Goal: Task Accomplishment & Management: Use online tool/utility

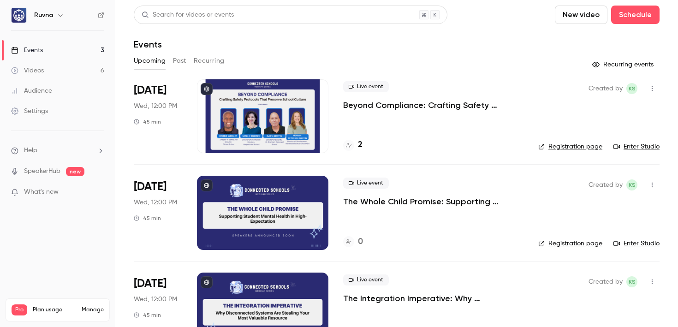
click at [422, 202] on p "The Whole Child Promise: Supporting Student Mental Health in High-Expectation E…" at bounding box center [433, 201] width 180 height 11
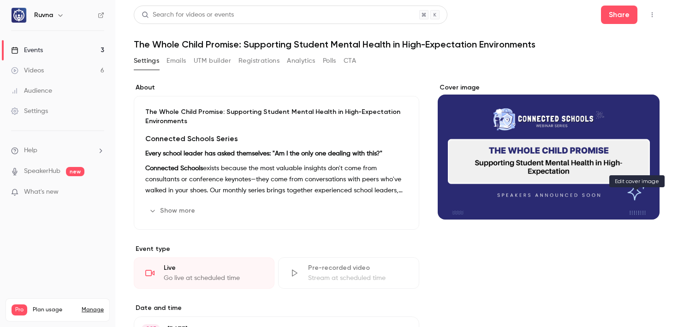
click at [638, 199] on icon "Cover image" at bounding box center [643, 202] width 10 height 7
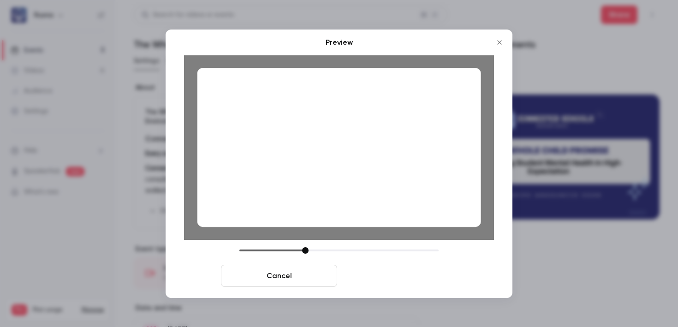
click at [397, 277] on button "Save cover" at bounding box center [399, 276] width 116 height 22
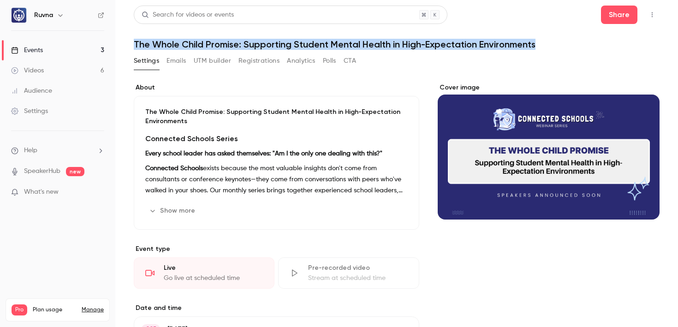
drag, startPoint x: 542, startPoint y: 43, endPoint x: 299, endPoint y: 28, distance: 243.7
click at [299, 28] on header "Search for videos or events Share The Whole Child Promise: Supporting Student M…" at bounding box center [397, 28] width 526 height 44
click at [256, 37] on header "Search for videos or events Share The Whole Child Promise: Supporting Student M…" at bounding box center [397, 28] width 526 height 44
drag, startPoint x: 248, startPoint y: 42, endPoint x: 538, endPoint y: 43, distance: 290.3
click at [538, 43] on h1 "The Whole Child Promise: Supporting Student Mental Health in High-Expectation E…" at bounding box center [397, 44] width 526 height 11
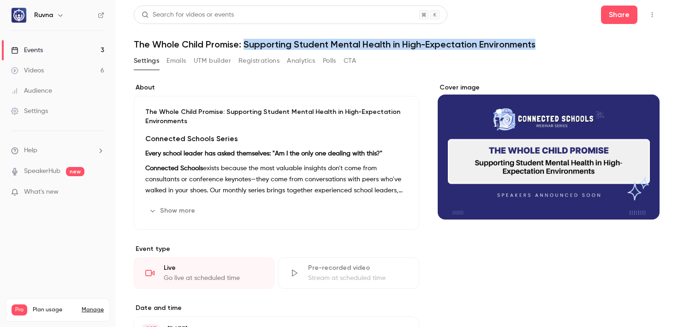
copy h1 "Supporting Student Mental Health in High-Expectation Environments"
click at [212, 62] on button "UTM builder" at bounding box center [212, 61] width 37 height 15
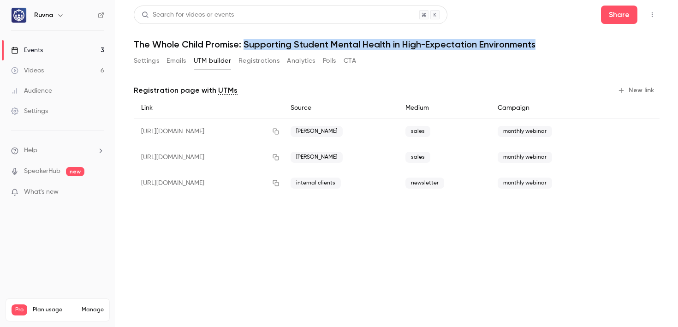
click at [67, 52] on link "Events 3" at bounding box center [57, 50] width 115 height 20
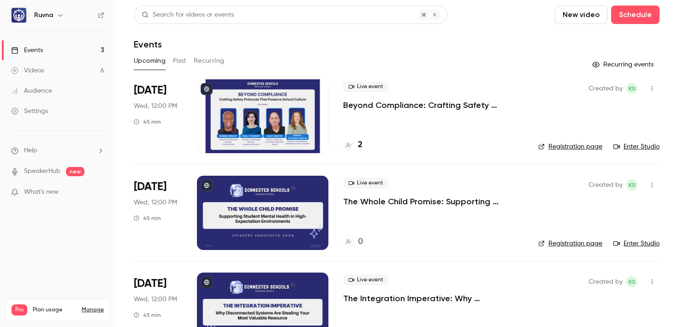
click at [410, 106] on p "Beyond Compliance: Crafting Safety Protocols That Preserve School Culture" at bounding box center [433, 105] width 180 height 11
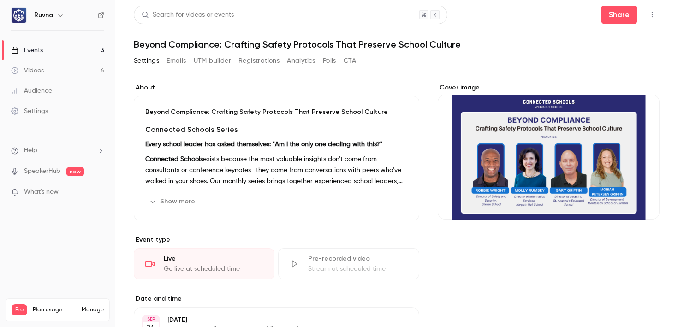
click at [223, 56] on button "UTM builder" at bounding box center [212, 61] width 37 height 15
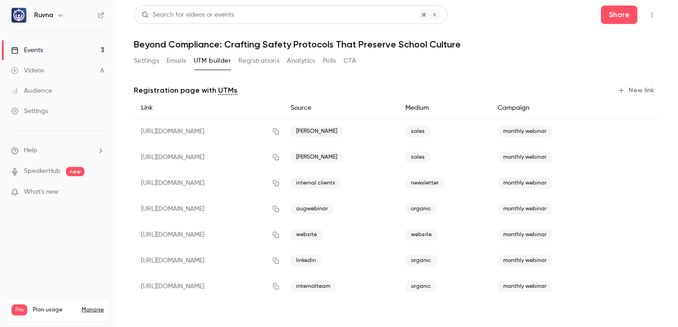
click at [82, 53] on link "Events 3" at bounding box center [57, 50] width 115 height 20
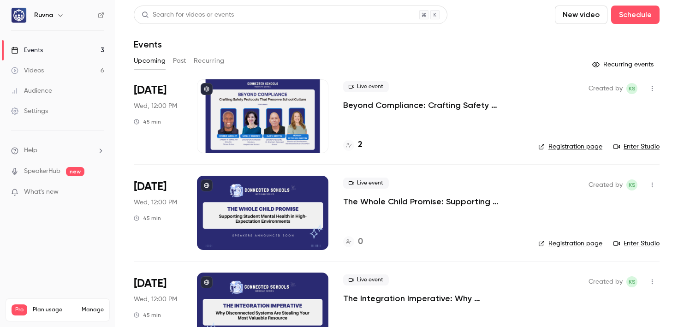
click at [403, 203] on p "The Whole Child Promise: Supporting Student Mental Health in High-Expectation E…" at bounding box center [433, 201] width 180 height 11
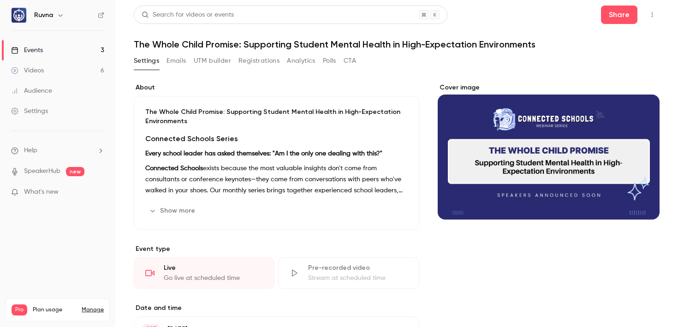
click at [220, 60] on button "UTM builder" at bounding box center [212, 61] width 37 height 15
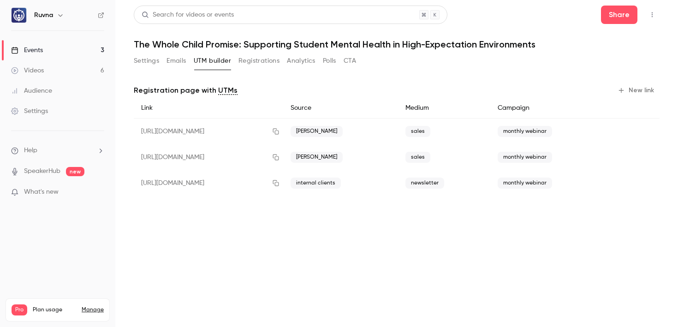
click at [636, 90] on button "New link" at bounding box center [637, 90] width 46 height 15
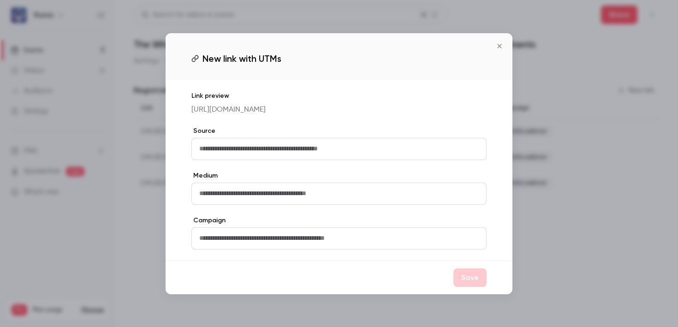
click at [324, 147] on input "text" at bounding box center [339, 149] width 295 height 22
type input "*******"
click at [324, 201] on input "text" at bounding box center [339, 194] width 295 height 22
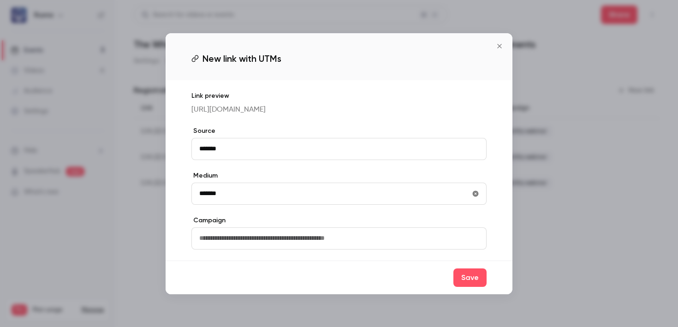
type input "*******"
click at [338, 241] on input "text" at bounding box center [339, 239] width 295 height 22
type input "**********"
click at [475, 287] on button "Save" at bounding box center [470, 278] width 33 height 18
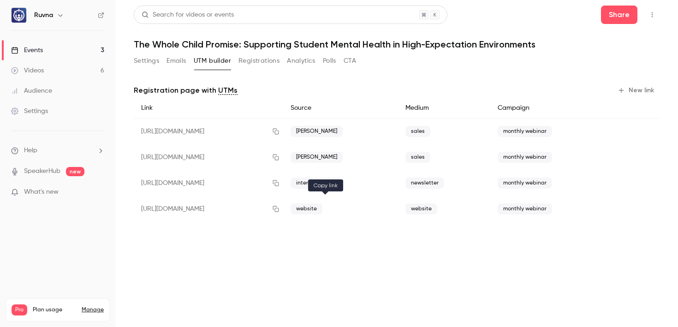
drag, startPoint x: 327, startPoint y: 207, endPoint x: 339, endPoint y: 209, distance: 11.8
click at [280, 206] on icon "button" at bounding box center [275, 209] width 7 height 6
click at [143, 63] on button "Settings" at bounding box center [146, 61] width 25 height 15
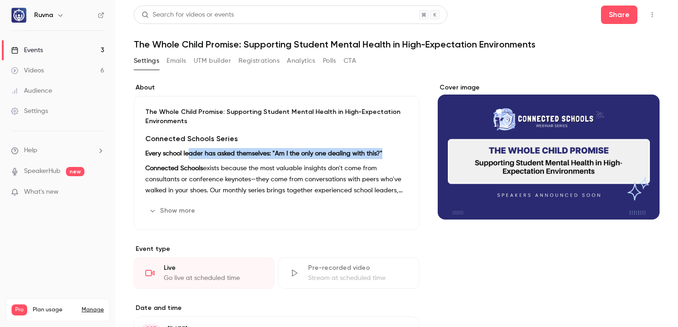
click at [190, 159] on div "Connected Schools Series Every school leader has asked themselves: "Am I the on…" at bounding box center [276, 164] width 263 height 63
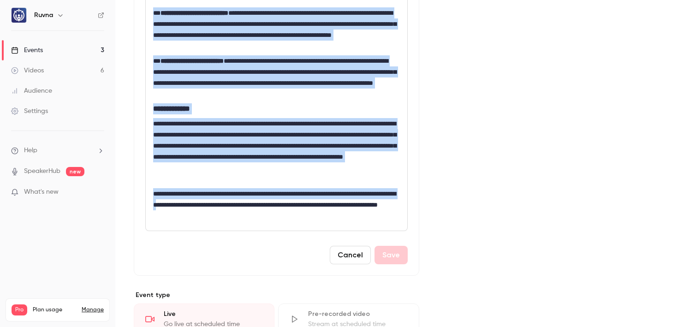
scroll to position [593, 0]
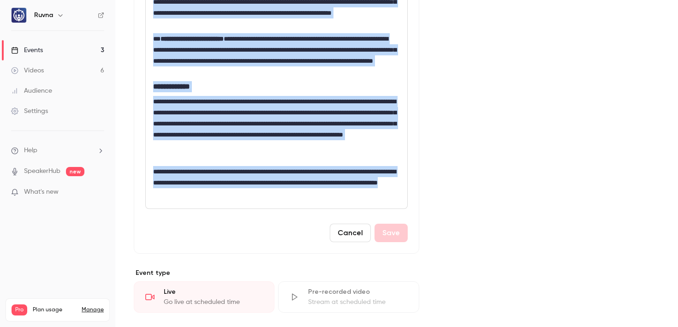
drag, startPoint x: 173, startPoint y: 186, endPoint x: 280, endPoint y: 193, distance: 107.3
copy div "**********"
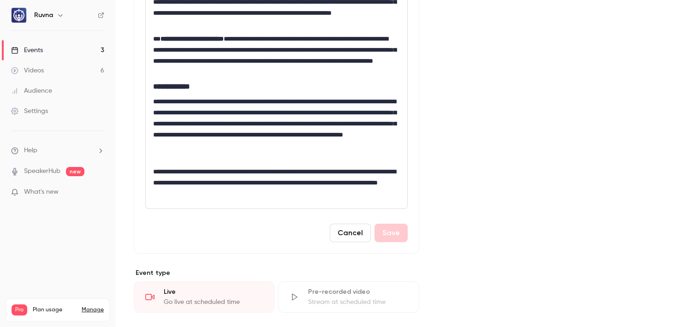
click at [348, 238] on button "Cancel" at bounding box center [350, 233] width 41 height 18
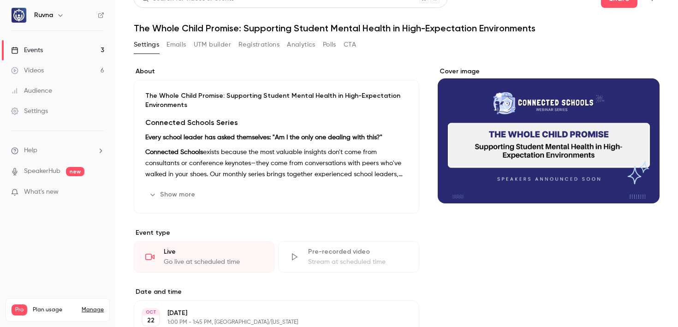
scroll to position [0, 0]
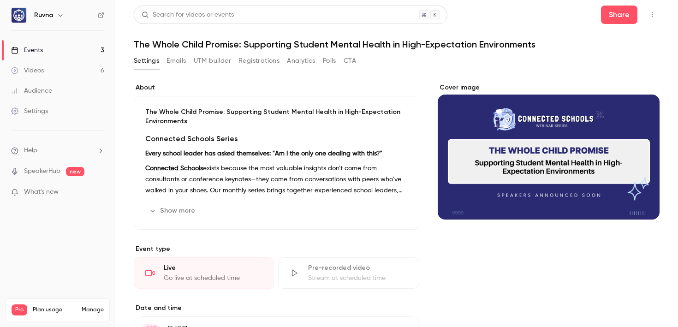
click at [92, 50] on link "Events 3" at bounding box center [57, 50] width 115 height 20
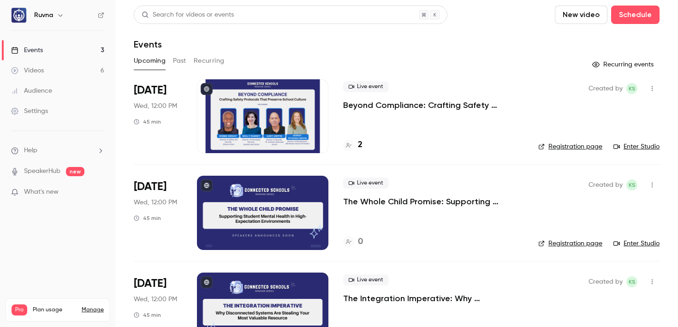
click at [414, 104] on p "Beyond Compliance: Crafting Safety Protocols That Preserve School Culture" at bounding box center [433, 105] width 180 height 11
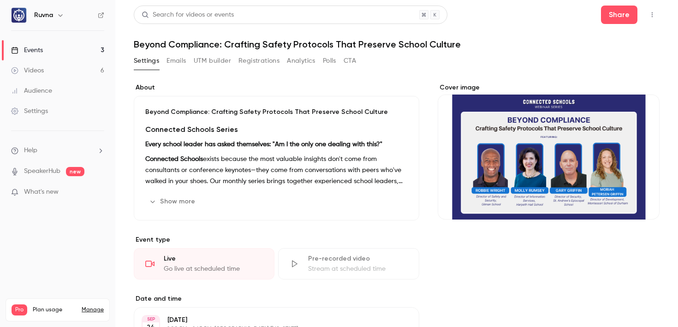
click at [649, 16] on icon "button" at bounding box center [652, 15] width 7 height 6
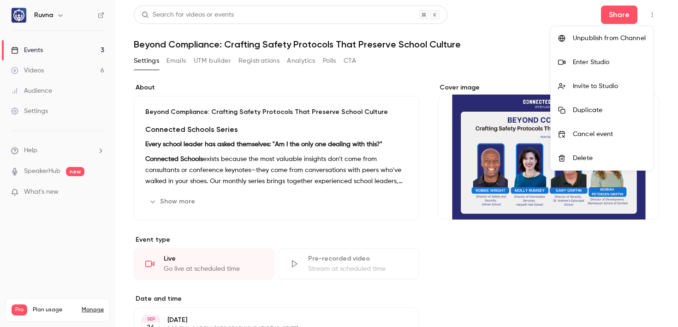
click at [609, 60] on div "Enter Studio" at bounding box center [609, 62] width 73 height 9
